Goal: Information Seeking & Learning: Learn about a topic

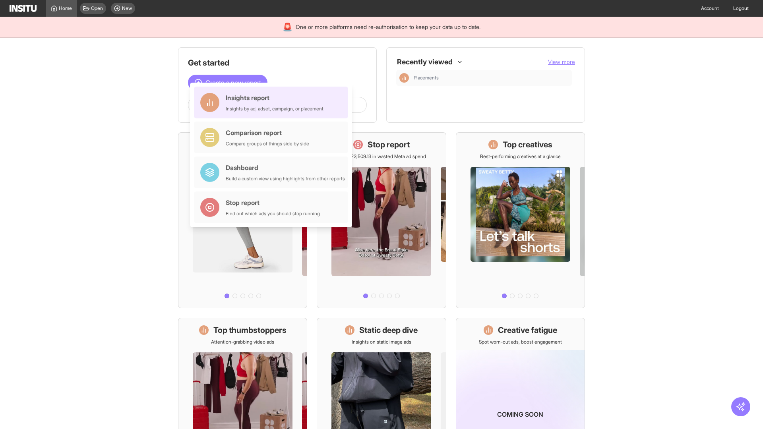
click at [273, 103] on div "Insights report Insights by ad, adset, campaign, or placement" at bounding box center [275, 102] width 98 height 19
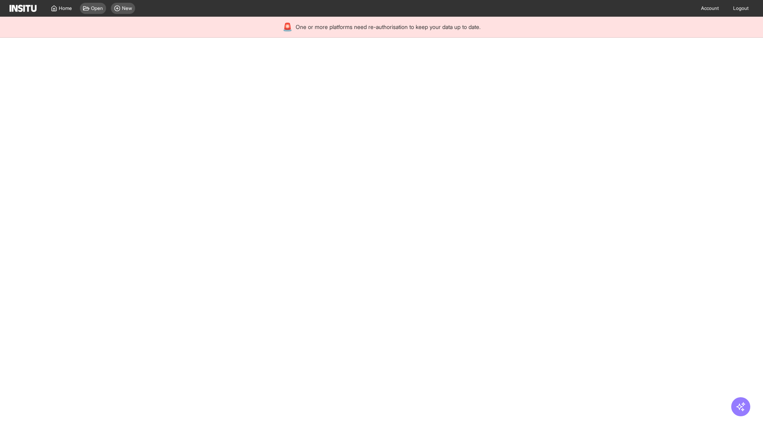
select select "**"
